Goal: Task Accomplishment & Management: Manage account settings

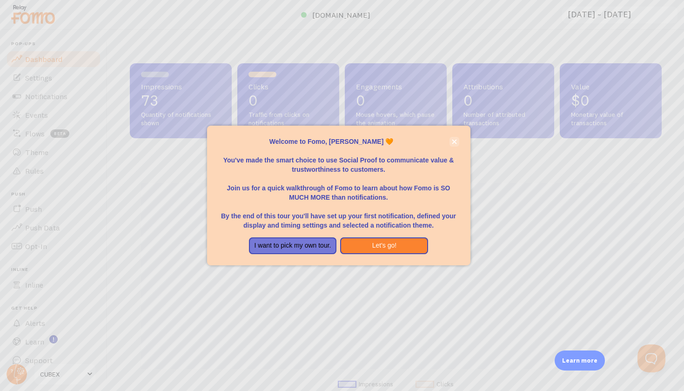
click at [458, 145] on button "close," at bounding box center [454, 142] width 10 height 10
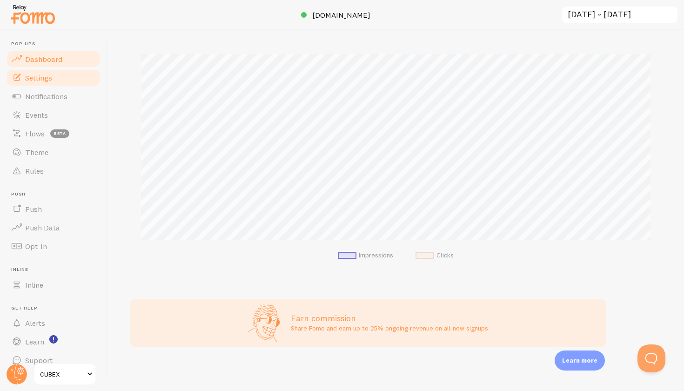
click at [43, 73] on span "Settings" at bounding box center [38, 77] width 27 height 9
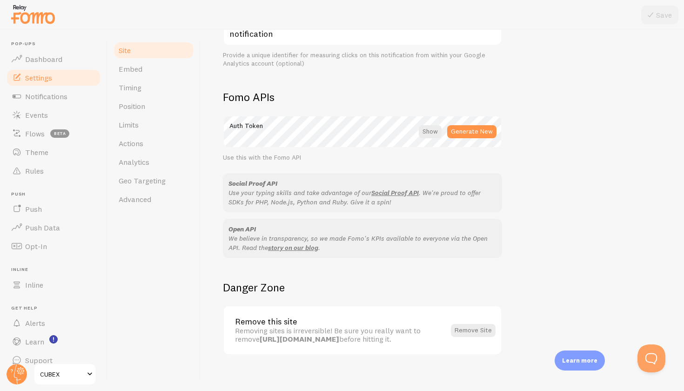
scroll to position [478, 0]
click at [146, 90] on link "Timing" at bounding box center [153, 87] width 81 height 19
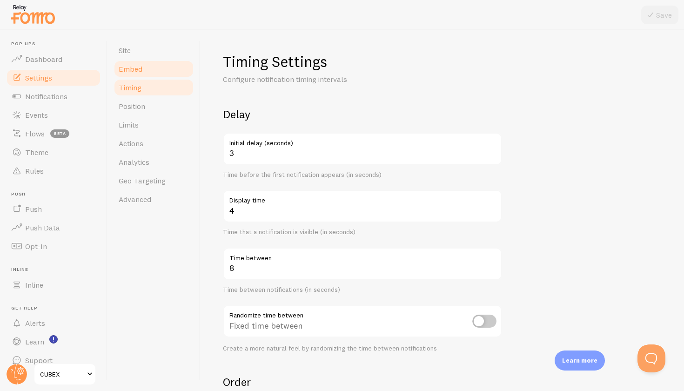
click at [137, 73] on span "Embed" at bounding box center [131, 68] width 24 height 9
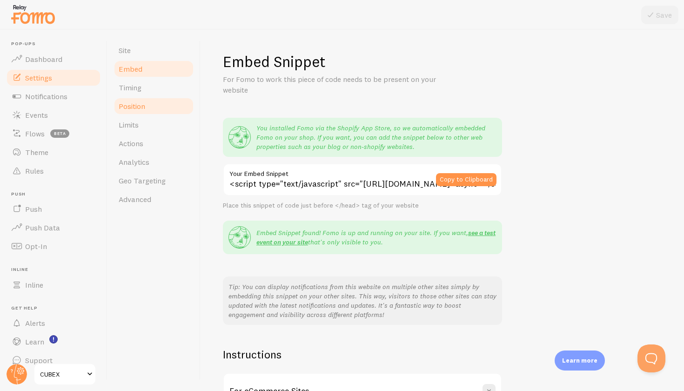
click at [144, 104] on span "Position" at bounding box center [132, 105] width 27 height 9
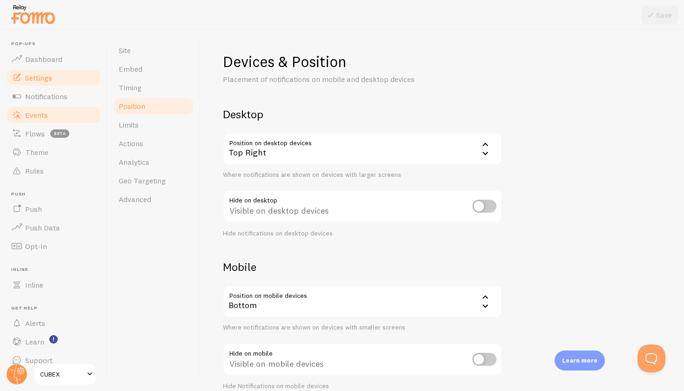
click at [40, 116] on span "Events" at bounding box center [36, 114] width 23 height 9
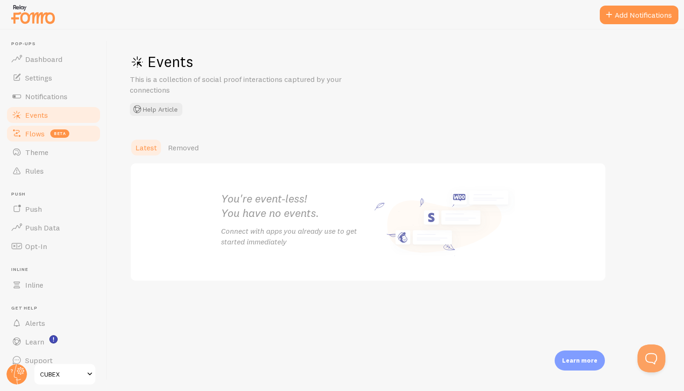
click at [36, 136] on span "Flows" at bounding box center [35, 133] width 20 height 9
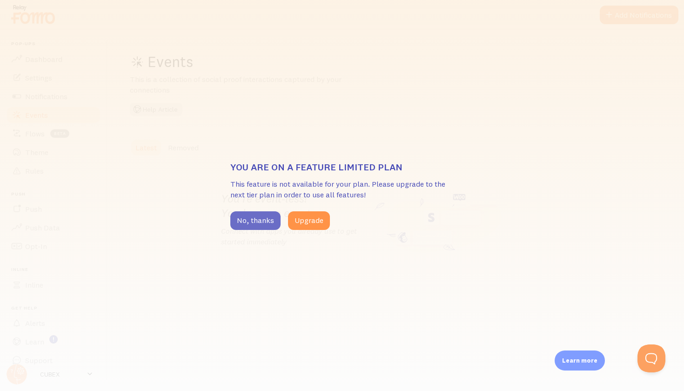
click at [258, 226] on button "No, thanks" at bounding box center [255, 220] width 50 height 19
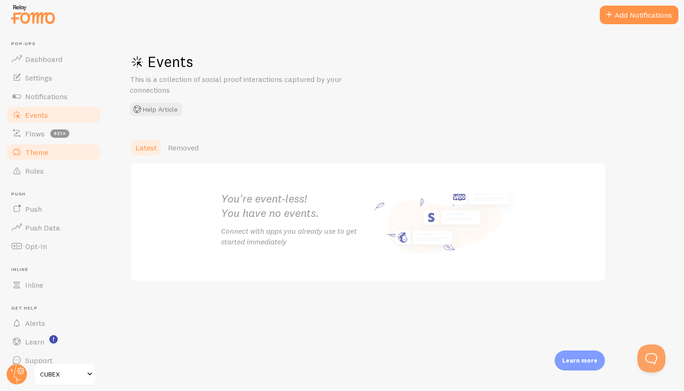
click at [29, 156] on link "Theme" at bounding box center [54, 152] width 96 height 19
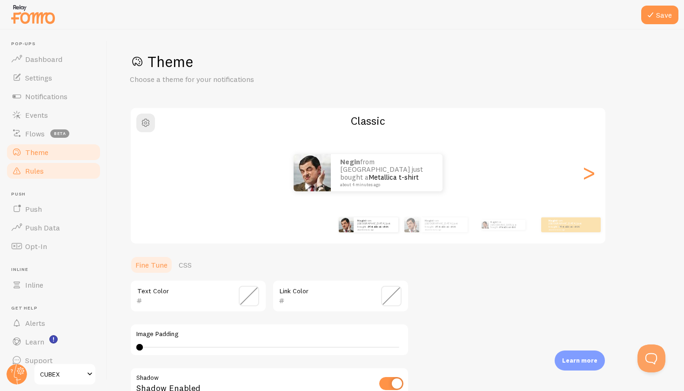
click at [37, 168] on span "Rules" at bounding box center [34, 170] width 19 height 9
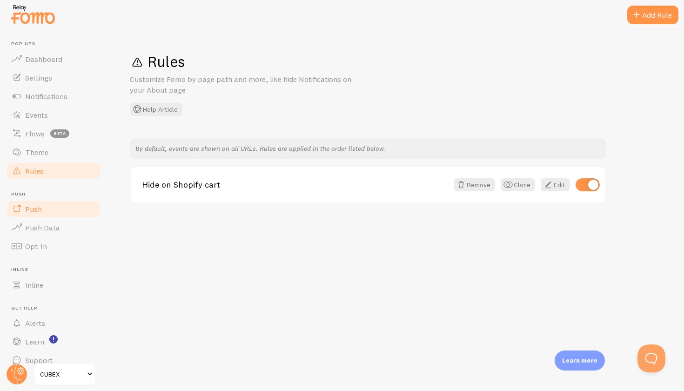
click at [33, 212] on span "Push" at bounding box center [33, 208] width 17 height 9
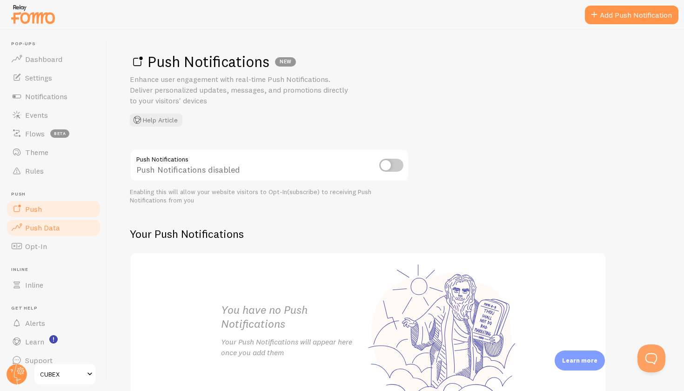
click at [46, 229] on span "Push Data" at bounding box center [42, 227] width 35 height 9
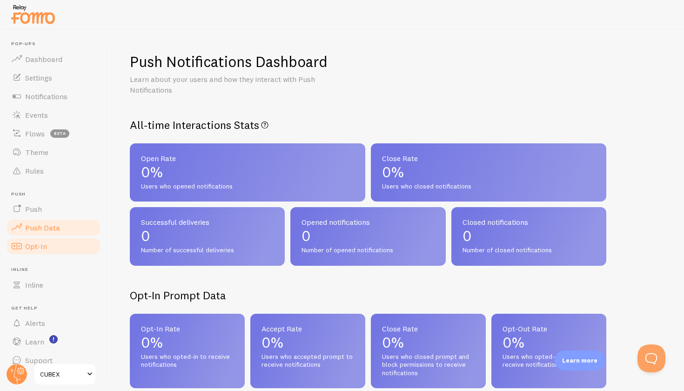
click at [48, 243] on link "Opt-In" at bounding box center [54, 246] width 96 height 19
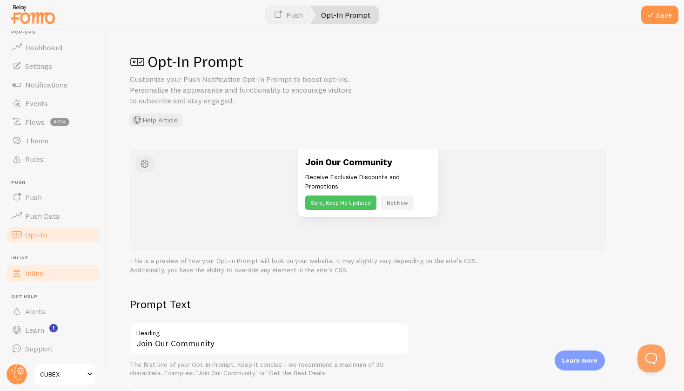
scroll to position [11, 0]
click at [37, 327] on span "Learn" at bounding box center [34, 330] width 19 height 9
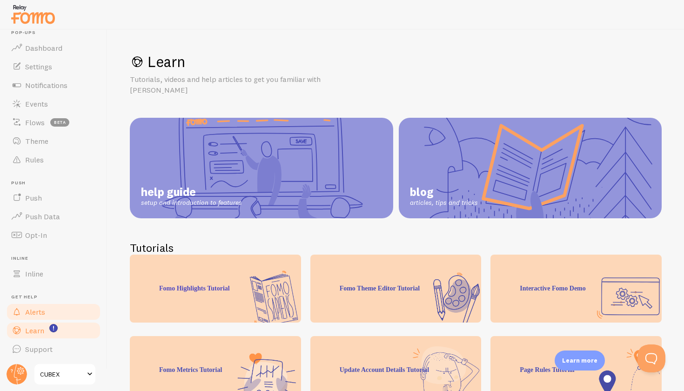
click at [37, 314] on span "Alerts" at bounding box center [35, 311] width 20 height 9
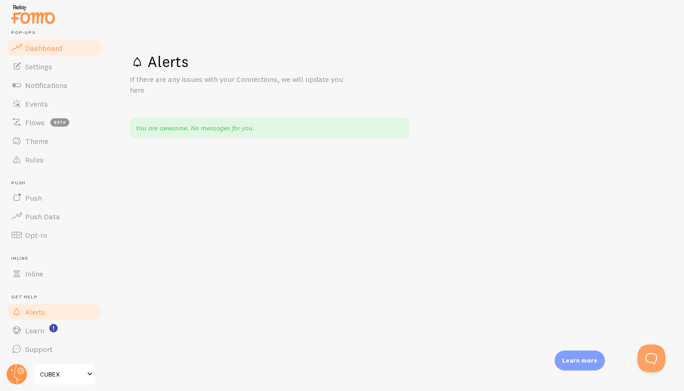
click at [54, 47] on span "Dashboard" at bounding box center [43, 47] width 37 height 9
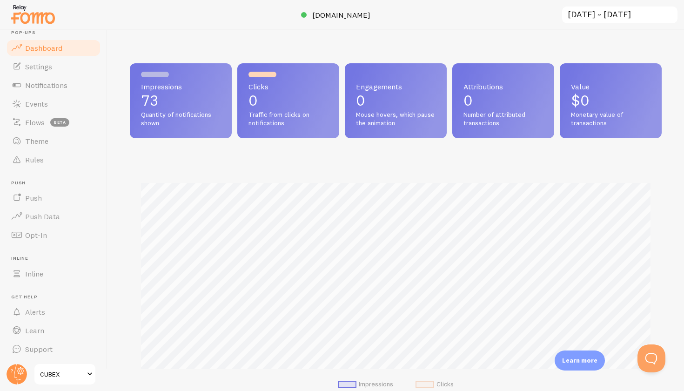
scroll to position [244, 532]
click at [352, 15] on span "[DOMAIN_NAME]" at bounding box center [341, 14] width 58 height 9
click at [52, 62] on span "Settings" at bounding box center [38, 66] width 27 height 9
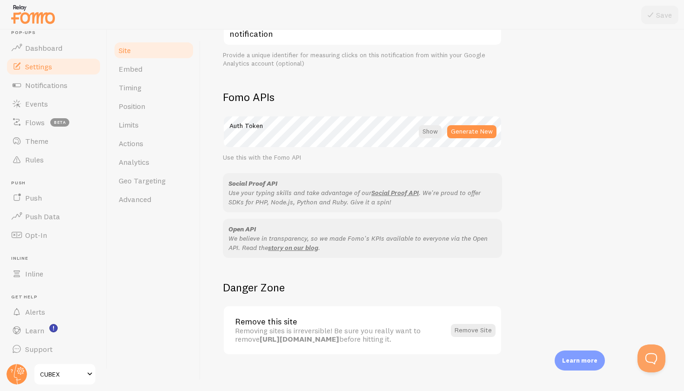
scroll to position [478, 0]
click at [36, 272] on span "Inline" at bounding box center [34, 273] width 18 height 9
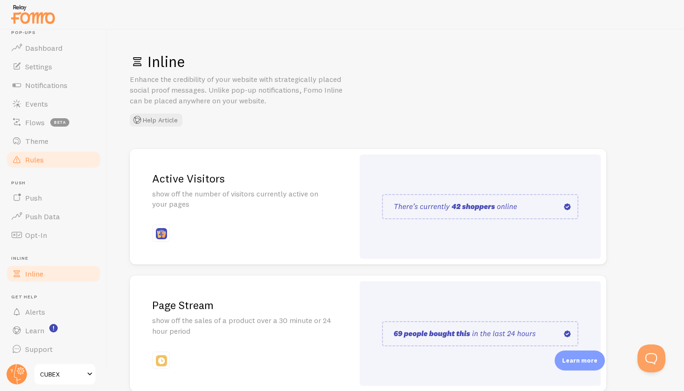
click at [48, 154] on link "Rules" at bounding box center [54, 159] width 96 height 19
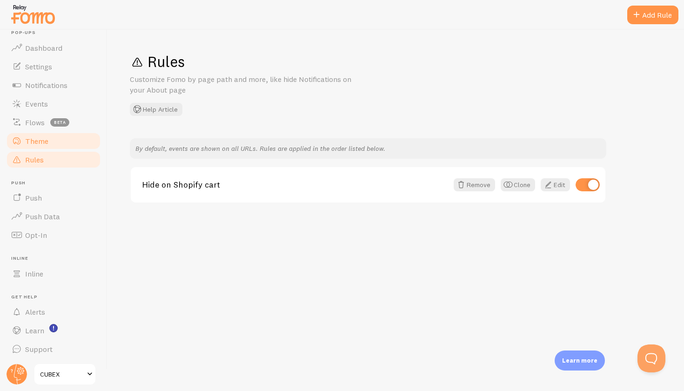
click at [47, 147] on link "Theme" at bounding box center [54, 141] width 96 height 19
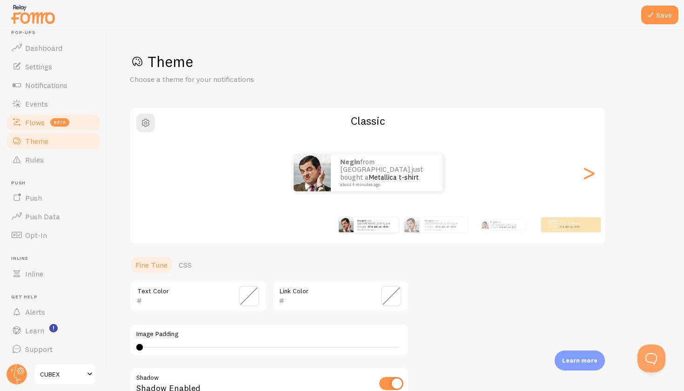
click at [33, 129] on link "Flows beta" at bounding box center [54, 122] width 96 height 19
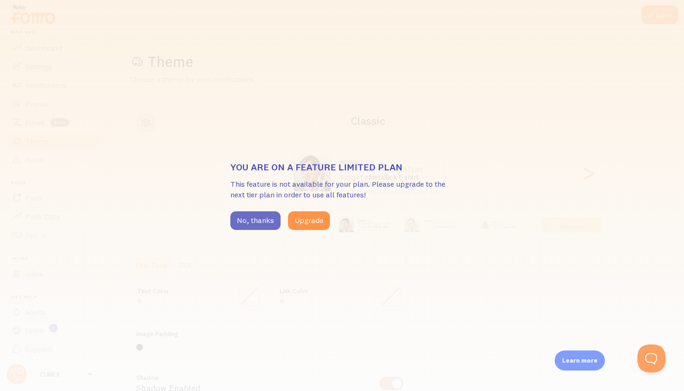
click at [258, 216] on button "No, thanks" at bounding box center [255, 220] width 50 height 19
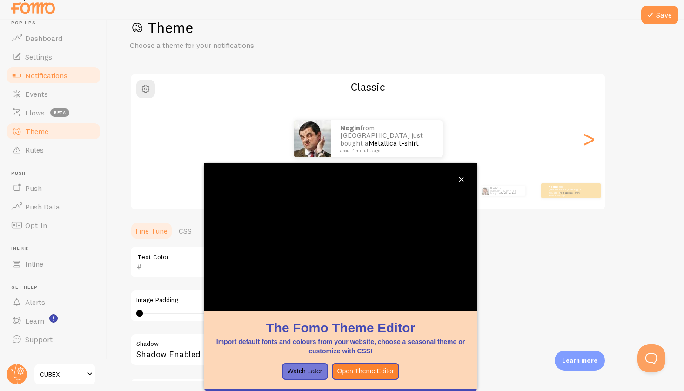
scroll to position [7, 0]
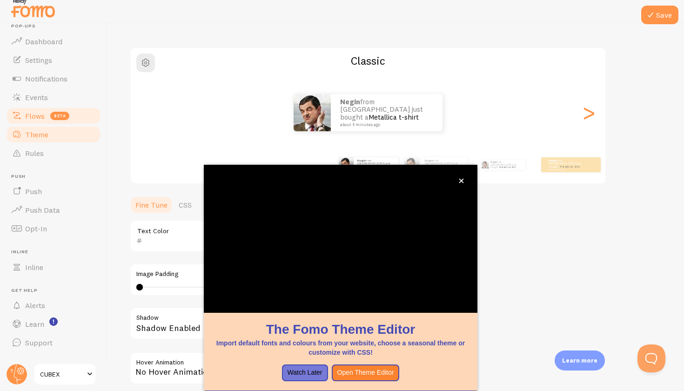
click at [39, 118] on span "Flows" at bounding box center [35, 115] width 20 height 9
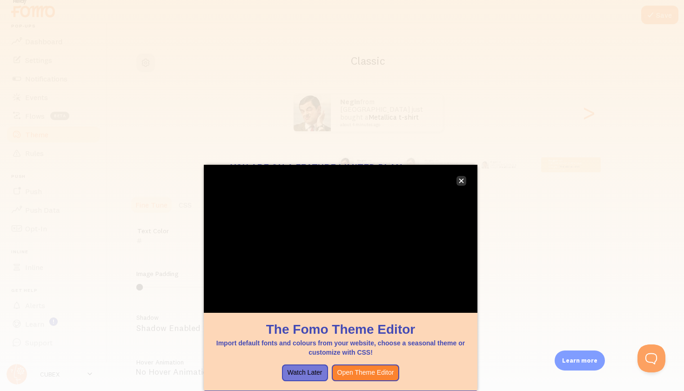
click at [461, 181] on icon "close," at bounding box center [461, 181] width 5 height 5
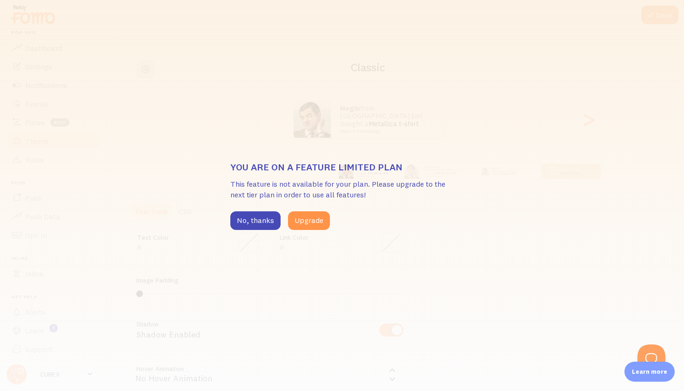
scroll to position [0, 0]
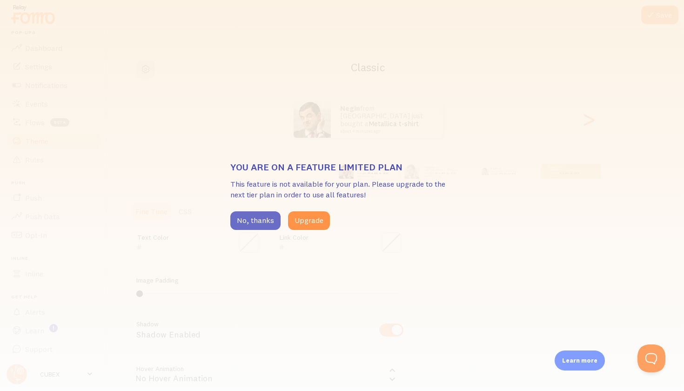
click at [268, 220] on button "No, thanks" at bounding box center [255, 220] width 50 height 19
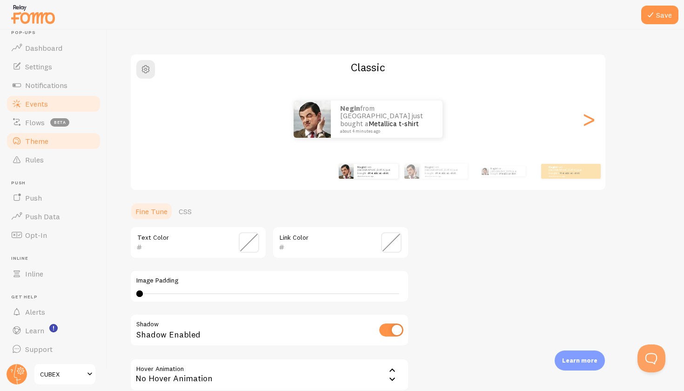
click at [35, 108] on link "Events" at bounding box center [54, 103] width 96 height 19
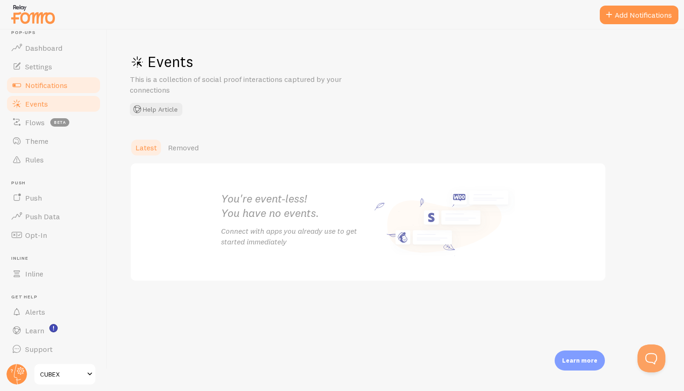
click at [37, 82] on span "Notifications" at bounding box center [46, 84] width 42 height 9
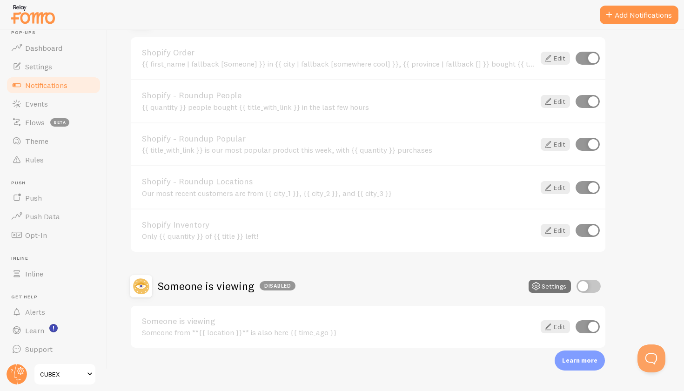
scroll to position [356, 0]
click at [40, 66] on span "Settings" at bounding box center [38, 66] width 27 height 9
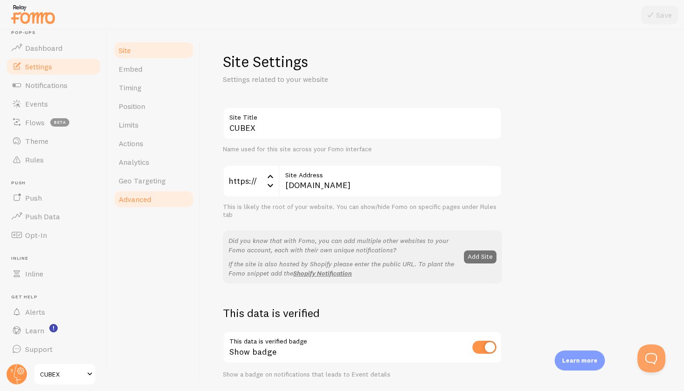
click at [159, 200] on link "Advanced" at bounding box center [153, 199] width 81 height 19
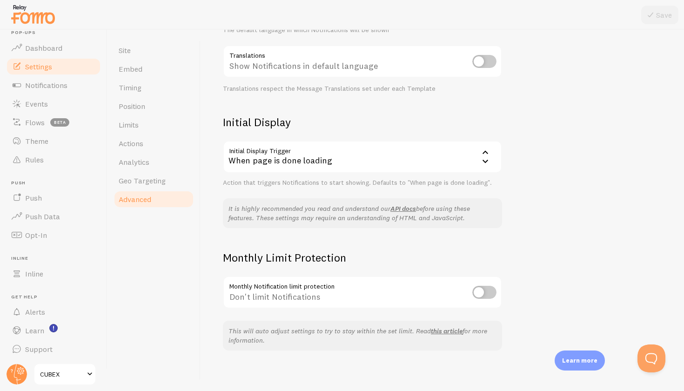
scroll to position [144, 0]
click at [153, 179] on span "Geo Targeting" at bounding box center [142, 180] width 47 height 9
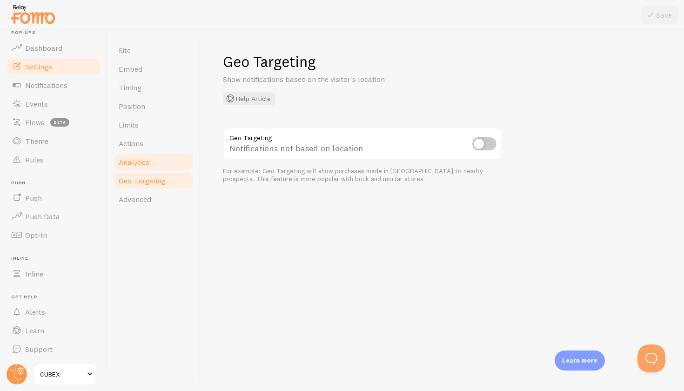
click at [147, 167] on link "Analytics" at bounding box center [153, 162] width 81 height 19
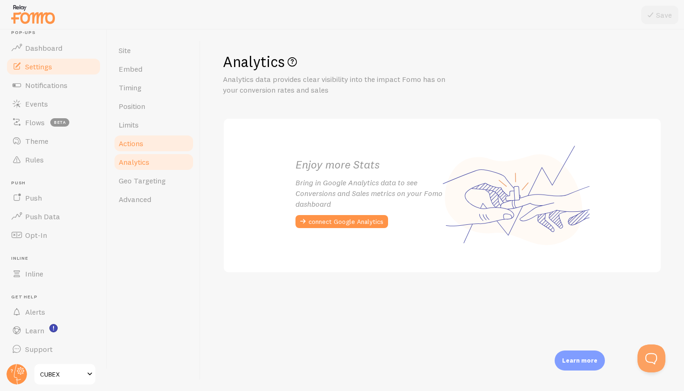
click at [149, 146] on link "Actions" at bounding box center [153, 143] width 81 height 19
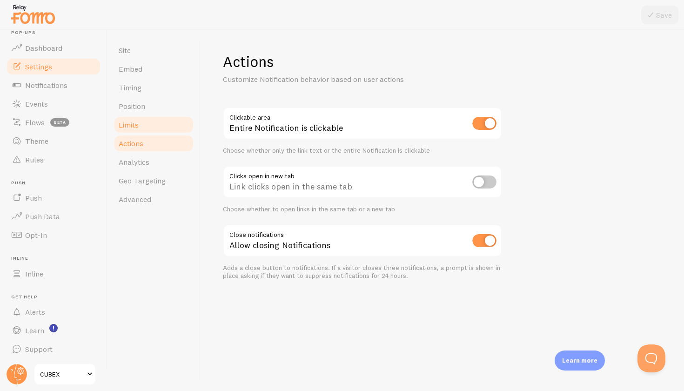
click at [136, 131] on link "Limits" at bounding box center [153, 124] width 81 height 19
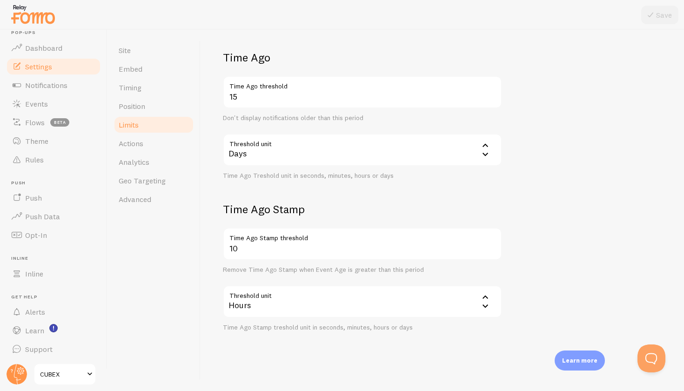
scroll to position [208, 0]
click at [138, 111] on link "Position" at bounding box center [153, 106] width 81 height 19
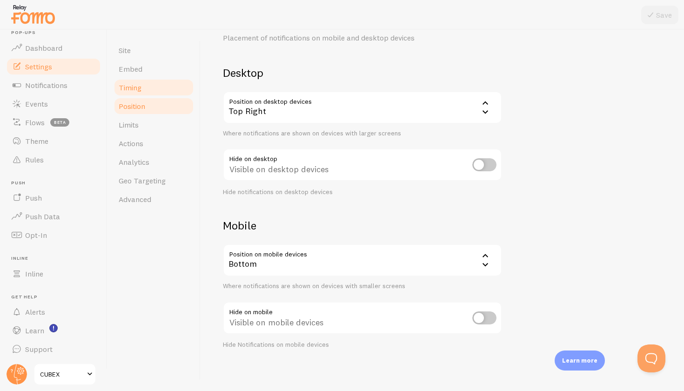
click at [152, 91] on link "Timing" at bounding box center [153, 87] width 81 height 19
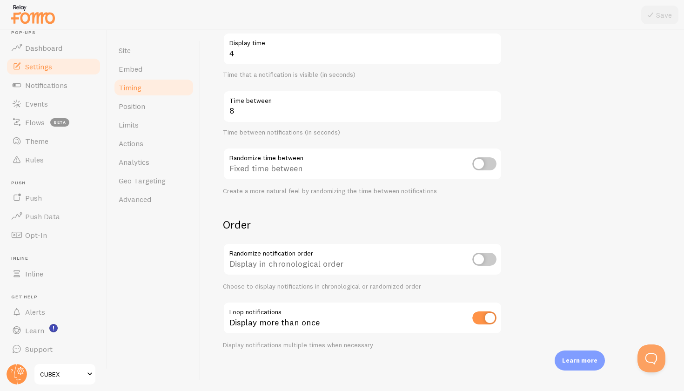
scroll to position [157, 0]
click at [149, 76] on link "Embed" at bounding box center [153, 69] width 81 height 19
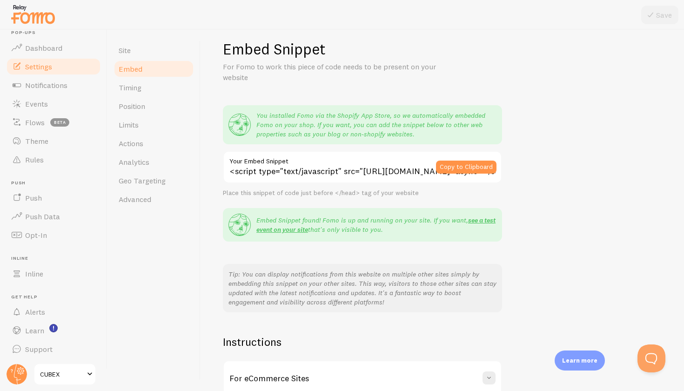
scroll to position [11, 0]
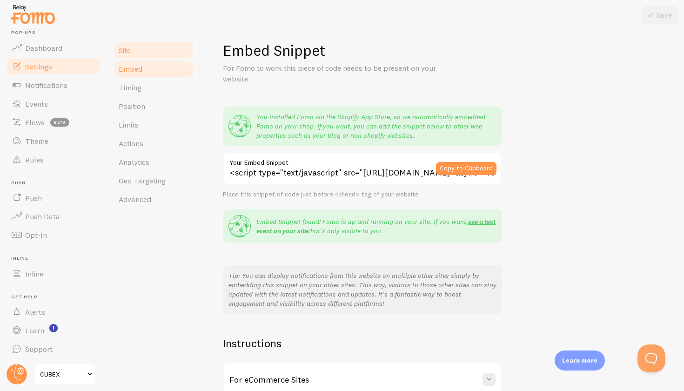
click at [139, 56] on link "Site" at bounding box center [153, 50] width 81 height 19
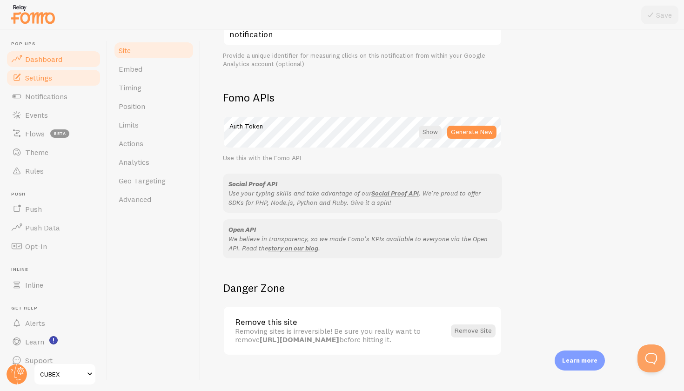
click at [52, 54] on link "Dashboard" at bounding box center [54, 59] width 96 height 19
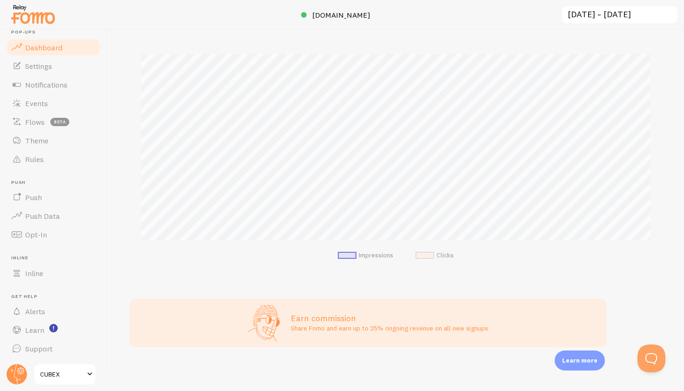
scroll to position [11, 0]
click at [56, 70] on link "Settings" at bounding box center [54, 66] width 96 height 19
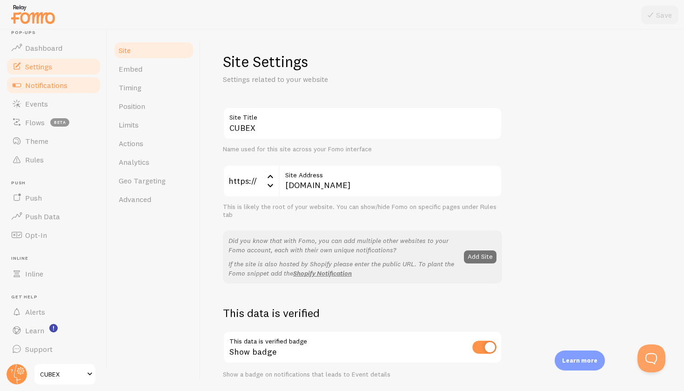
click at [60, 83] on span "Notifications" at bounding box center [46, 84] width 42 height 9
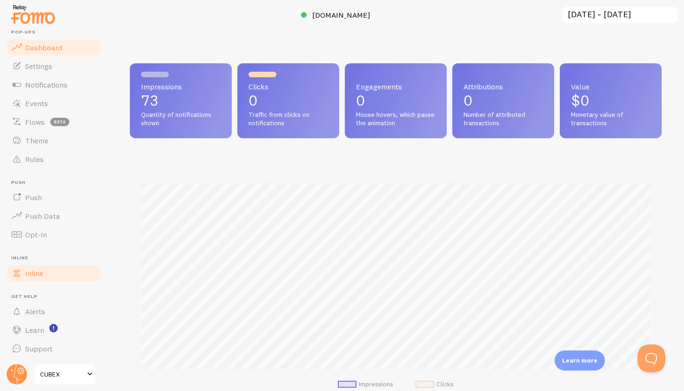
scroll to position [11, 0]
click at [54, 70] on link "Settings" at bounding box center [54, 66] width 96 height 19
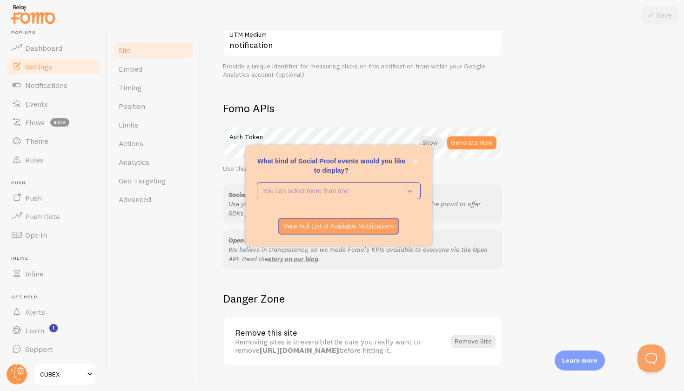
scroll to position [468, 0]
click at [157, 200] on link "Advanced" at bounding box center [153, 199] width 81 height 19
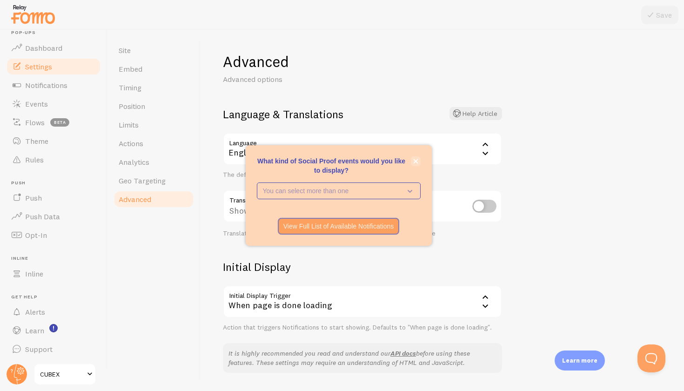
click at [417, 162] on icon "close," at bounding box center [415, 161] width 5 height 5
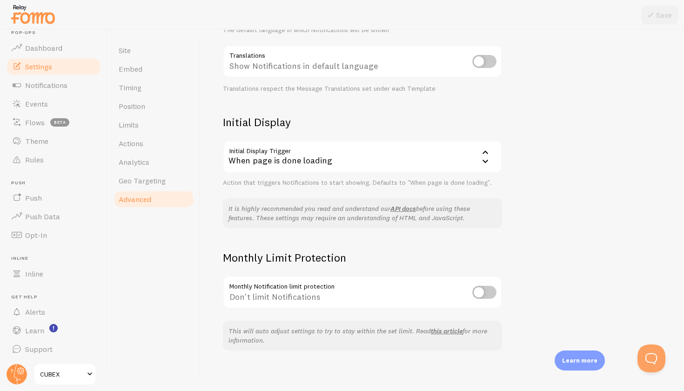
scroll to position [144, 0]
click at [133, 183] on span "Geo Targeting" at bounding box center [142, 180] width 47 height 9
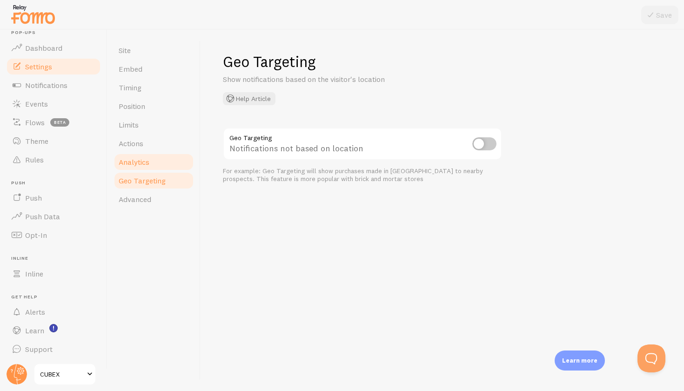
click at [136, 161] on span "Analytics" at bounding box center [134, 161] width 31 height 9
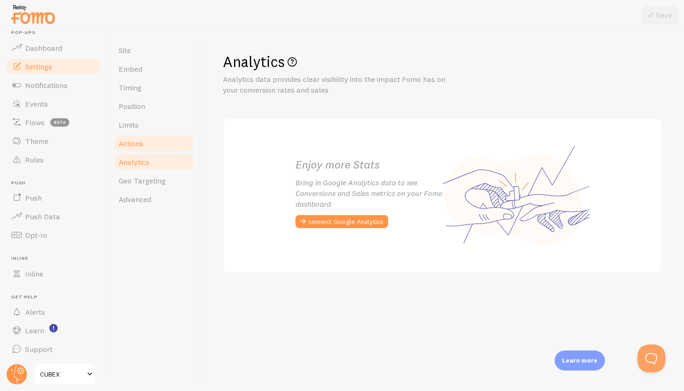
click at [126, 144] on span "Actions" at bounding box center [131, 143] width 25 height 9
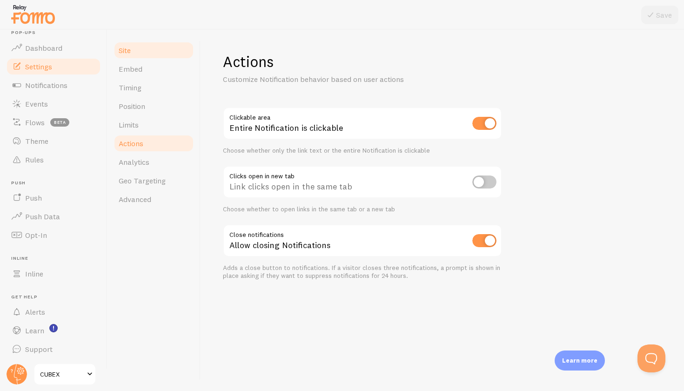
click at [157, 48] on link "Site" at bounding box center [153, 50] width 81 height 19
